Goal: Task Accomplishment & Management: Complete application form

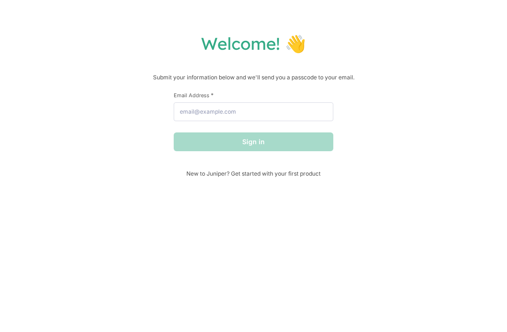
click at [310, 139] on div "Sign in" at bounding box center [254, 141] width 160 height 19
click at [294, 46] on h1 "Welcome! 👋" at bounding box center [253, 43] width 488 height 21
click at [286, 131] on form "First Name * Last Name * Email Address * Sign in" at bounding box center [254, 122] width 160 height 60
click at [297, 114] on input "Email Address *" at bounding box center [254, 111] width 160 height 19
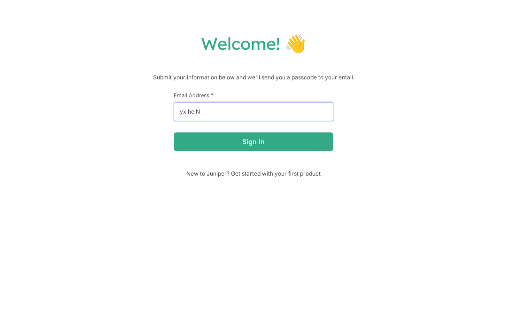
type input "yx he N"
click at [254, 143] on button "Sign in" at bounding box center [254, 141] width 160 height 19
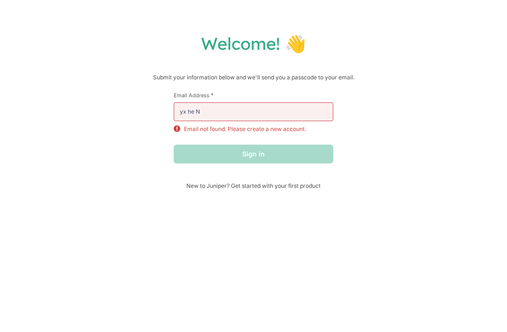
click at [280, 146] on form "First Name * Last Name * Email Address * yx he N Email not found. Please create…" at bounding box center [254, 128] width 160 height 72
click at [293, 105] on input "yx he N" at bounding box center [254, 111] width 160 height 19
click at [282, 155] on div "Sign in" at bounding box center [254, 154] width 160 height 19
click at [277, 131] on p "Email not found. Please create a new account." at bounding box center [245, 129] width 122 height 8
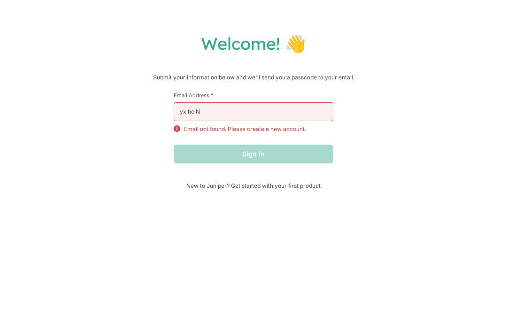
click at [277, 131] on p "Email not found. Please create a new account." at bounding box center [245, 129] width 122 height 8
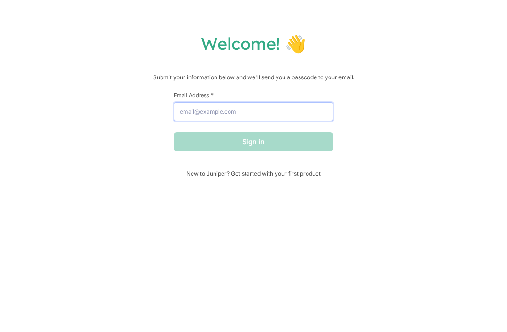
click at [291, 112] on input "Email Address *" at bounding box center [254, 111] width 160 height 19
type input "w"
